Goal: Information Seeking & Learning: Compare options

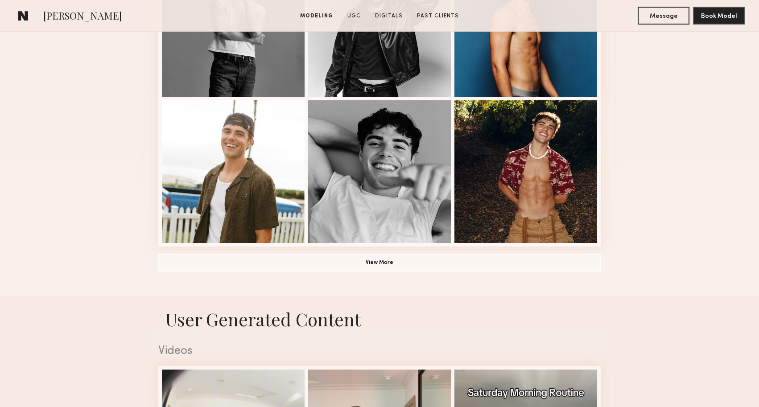
scroll to position [602, 0]
click at [323, 264] on button "View More" at bounding box center [379, 262] width 442 height 18
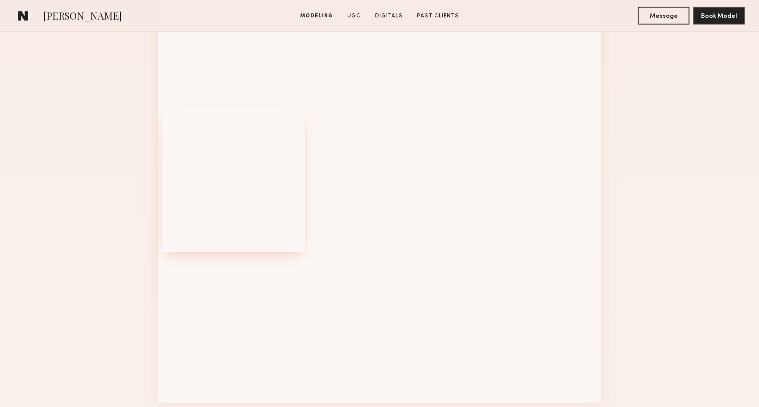
scroll to position [1094, 0]
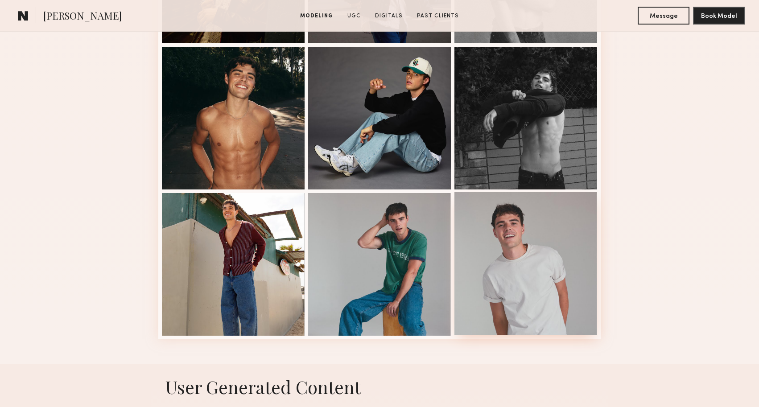
click at [530, 288] on div at bounding box center [525, 263] width 143 height 143
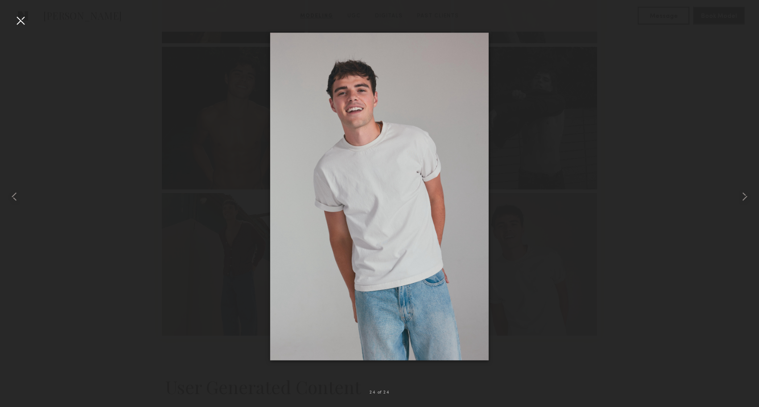
click at [20, 22] on div at bounding box center [20, 20] width 14 height 14
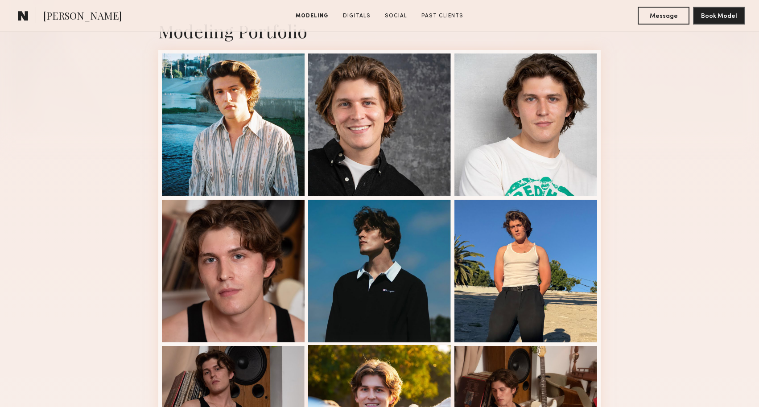
scroll to position [193, 0]
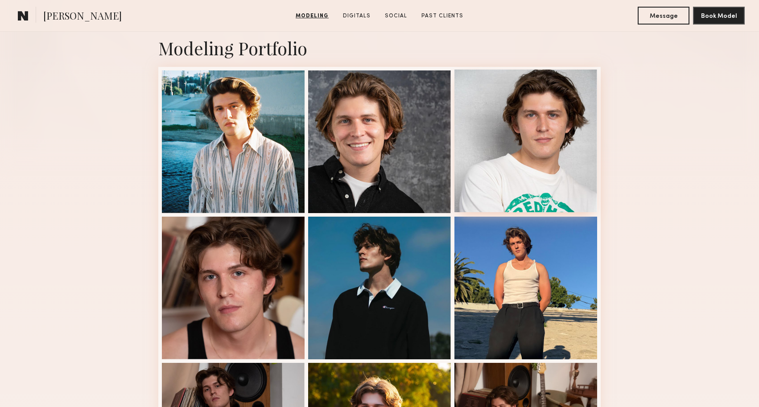
click at [565, 164] on div at bounding box center [525, 141] width 143 height 143
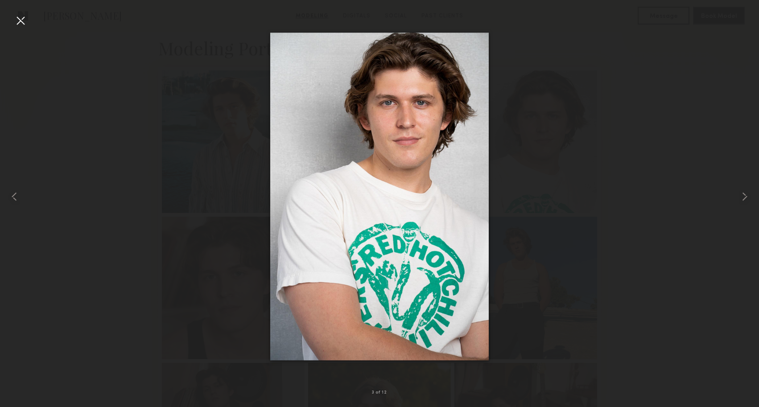
click at [21, 23] on div at bounding box center [20, 20] width 14 height 14
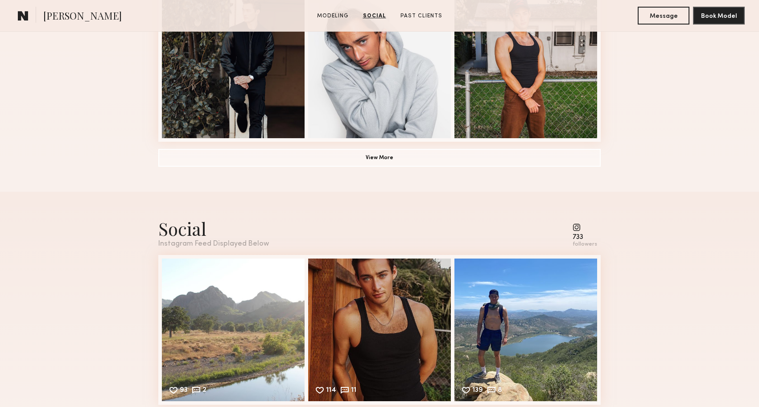
scroll to position [619, 0]
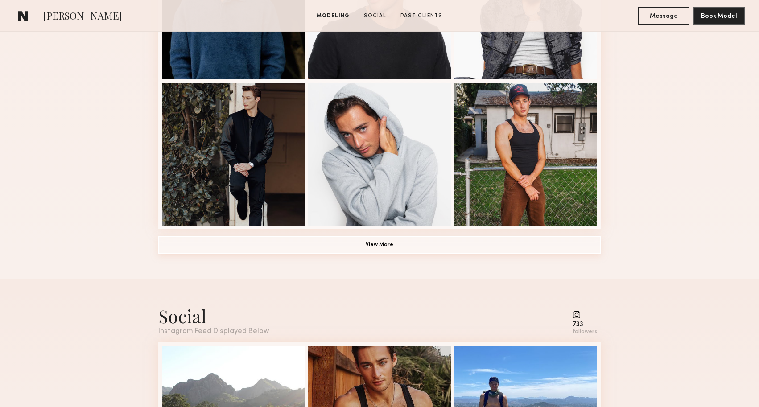
click at [378, 243] on button "View More" at bounding box center [379, 245] width 442 height 18
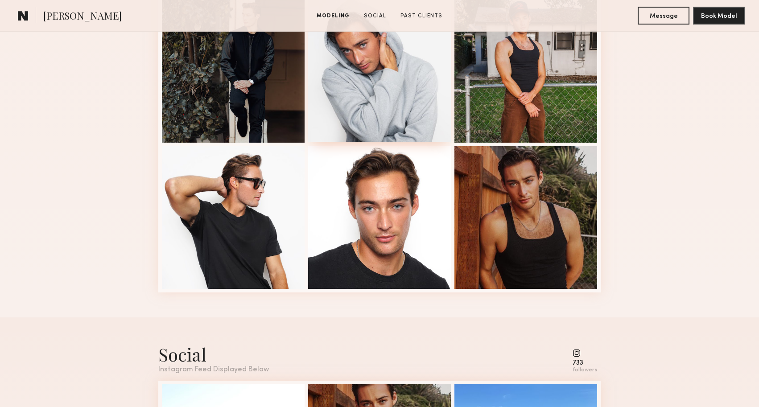
scroll to position [720, 0]
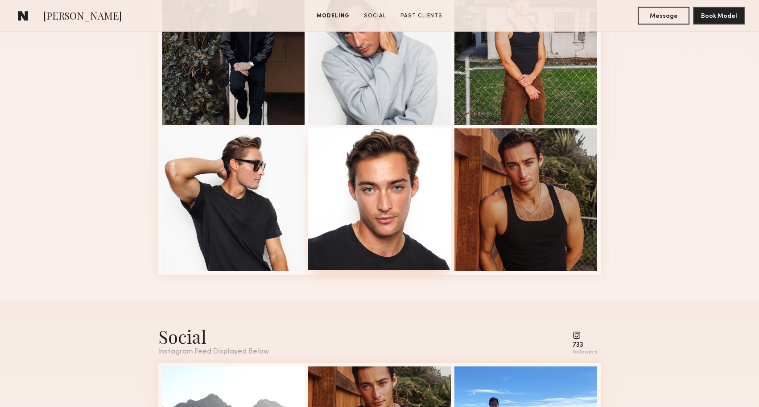
click at [393, 196] on div at bounding box center [379, 199] width 143 height 143
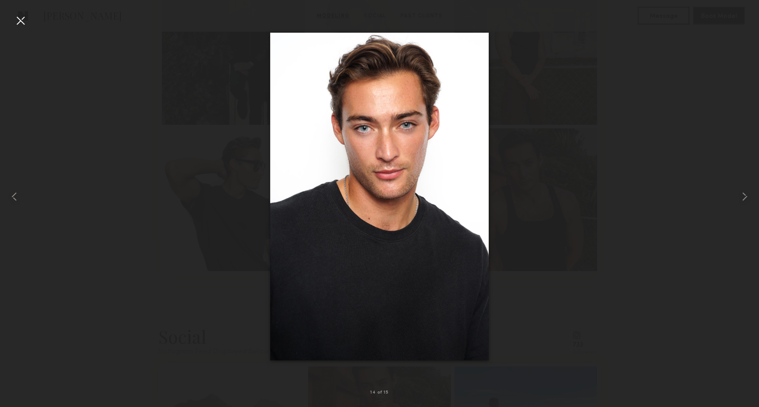
click at [201, 145] on div at bounding box center [379, 196] width 759 height 364
click at [21, 22] on div at bounding box center [20, 20] width 14 height 14
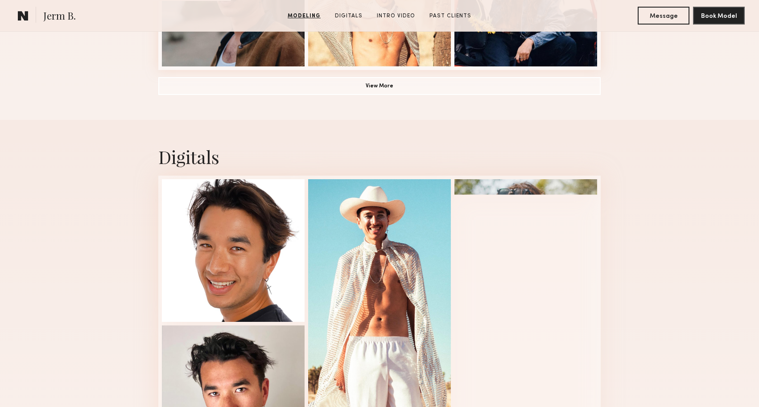
scroll to position [804, 0]
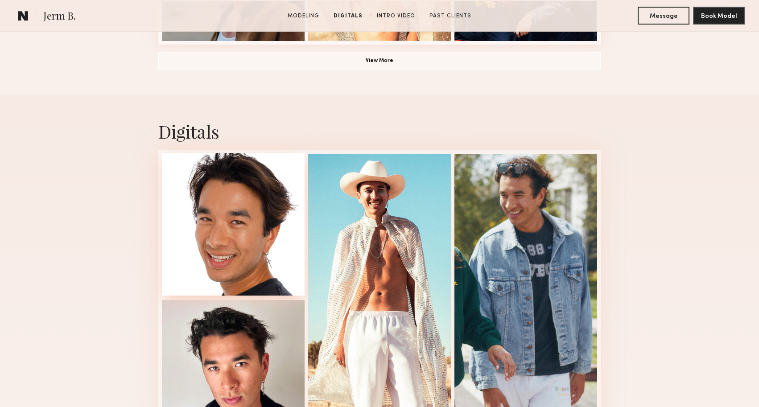
click at [231, 225] on div at bounding box center [233, 224] width 143 height 143
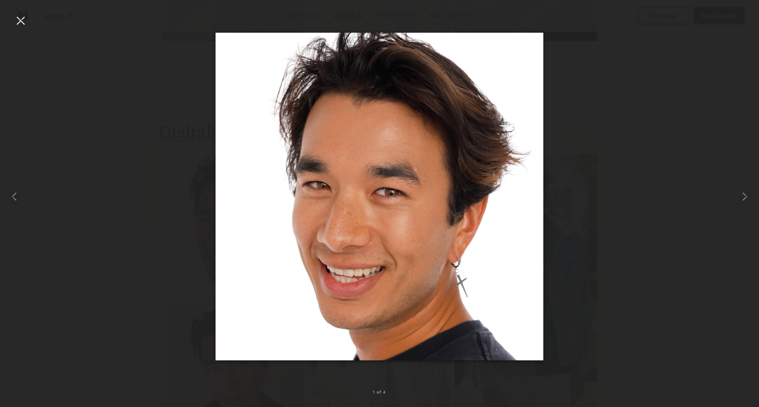
click at [19, 19] on div at bounding box center [20, 20] width 14 height 14
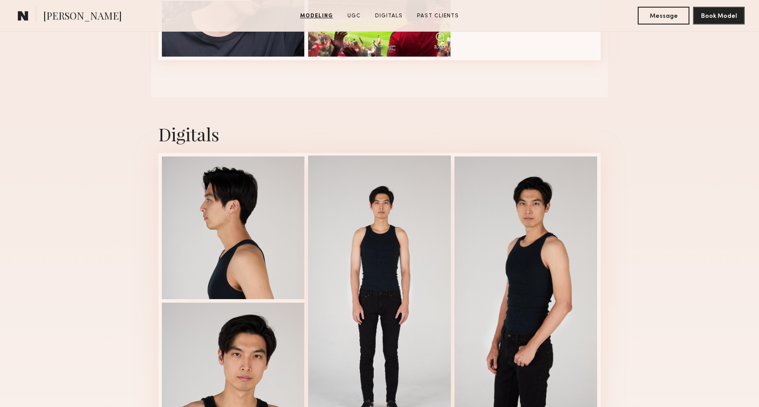
scroll to position [1103, 0]
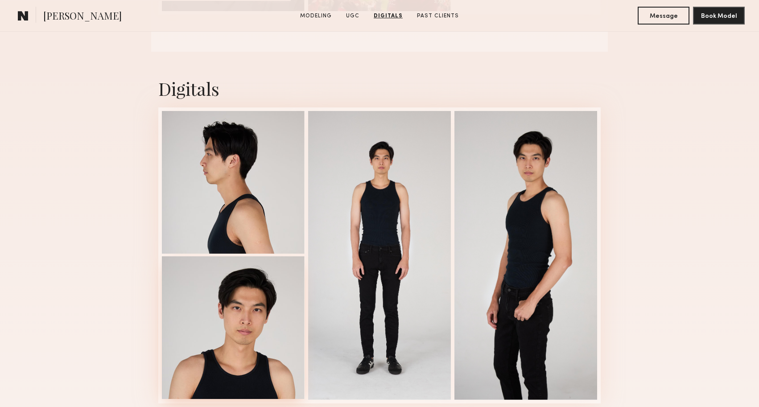
click at [255, 325] on div at bounding box center [233, 327] width 143 height 143
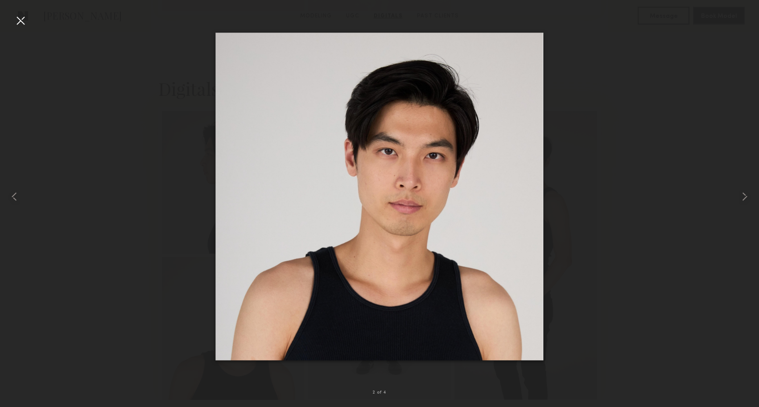
click at [19, 20] on div at bounding box center [20, 20] width 14 height 14
